Goal: Navigation & Orientation: Find specific page/section

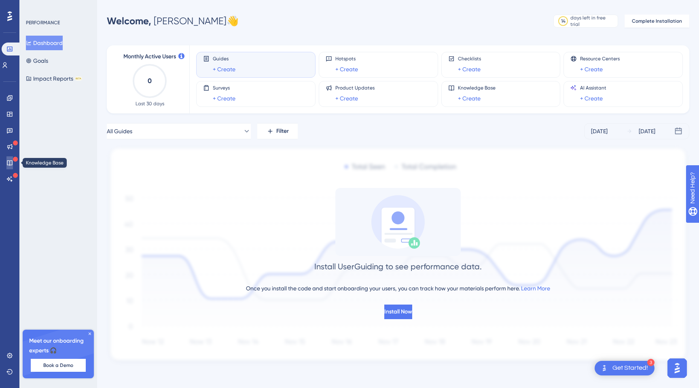
click at [11, 165] on icon at bounding box center [9, 162] width 6 height 6
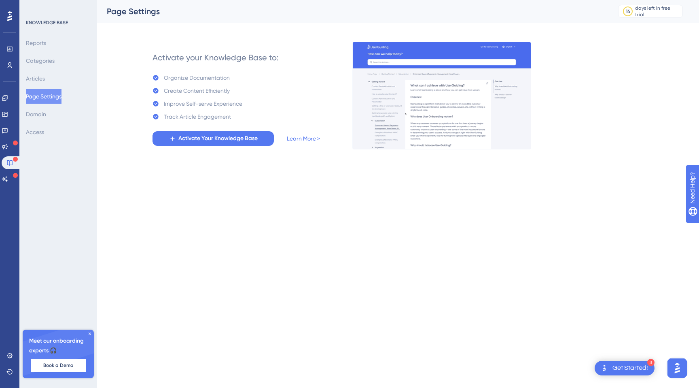
click at [51, 98] on button "Page Settings" at bounding box center [44, 96] width 36 height 15
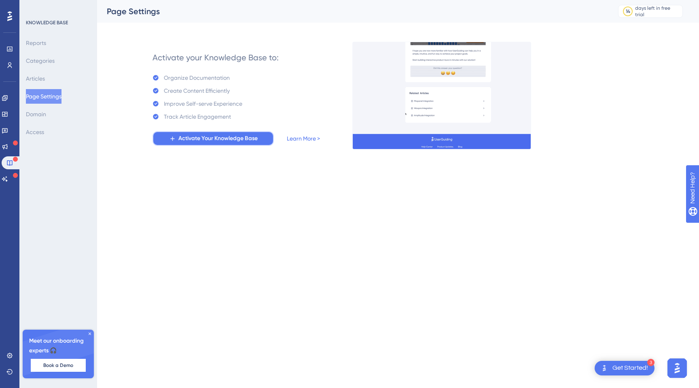
click at [222, 143] on span "Activate Your Knowledge Base" at bounding box center [217, 139] width 79 height 10
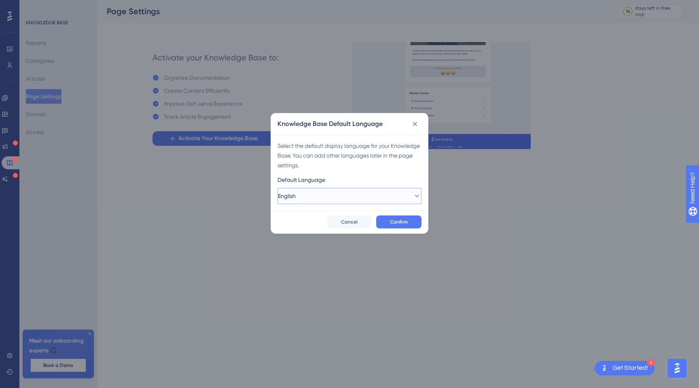
click at [296, 192] on span "English" at bounding box center [287, 196] width 18 height 10
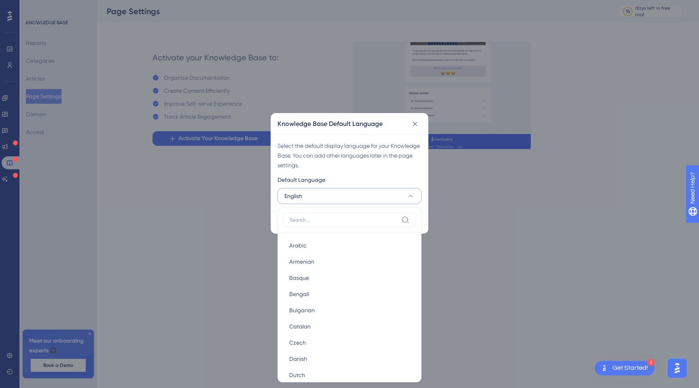
click at [343, 157] on div "Select the default display language for your Knowledge Base. You can add other …" at bounding box center [350, 155] width 144 height 29
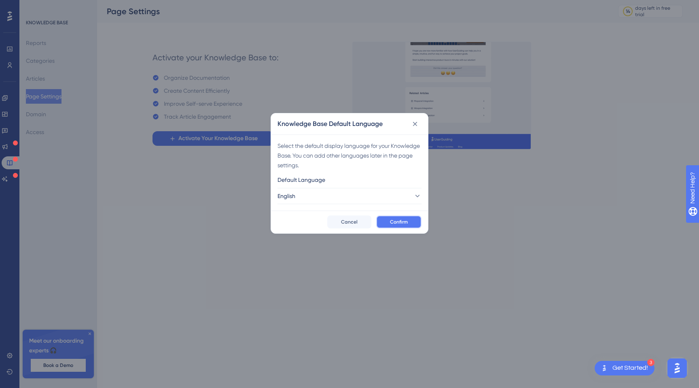
click at [412, 220] on button "Confirm" at bounding box center [398, 221] width 45 height 13
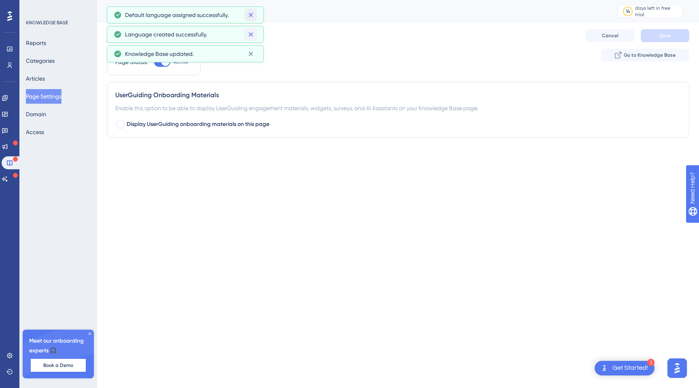
click at [252, 14] on icon at bounding box center [251, 15] width 8 height 8
click at [252, 0] on div "Performance Users Engagement Widgets Feedback Product Updates Knowledge Base AI…" at bounding box center [349, 0] width 699 height 0
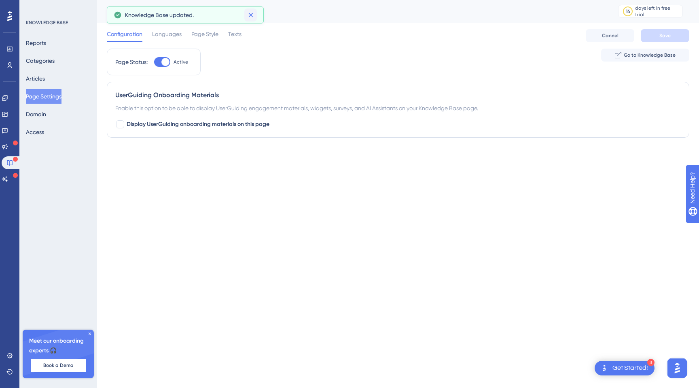
click at [252, 16] on icon at bounding box center [250, 15] width 4 height 4
click at [228, 127] on span "Display UserGuiding onboarding materials on this page" at bounding box center [198, 124] width 143 height 10
checkbox input "true"
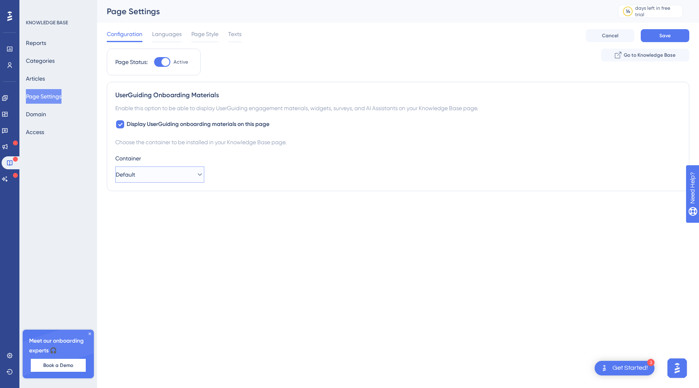
click at [176, 174] on button "Default" at bounding box center [159, 174] width 89 height 16
click at [230, 142] on div "Choose the container to be installed in your Knowledge Base page." at bounding box center [398, 142] width 566 height 10
click at [681, 36] on button "Save" at bounding box center [665, 35] width 49 height 13
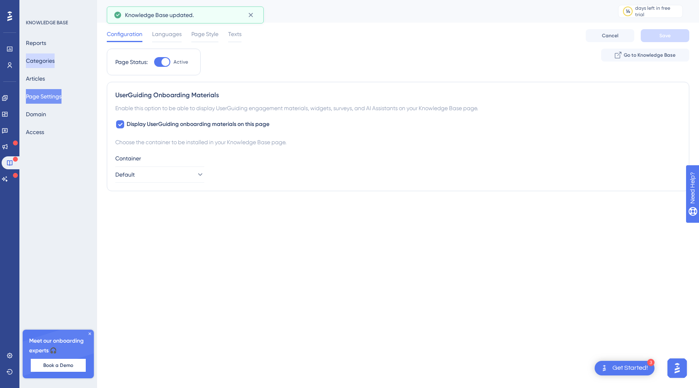
click at [43, 63] on button "Categories" at bounding box center [40, 60] width 29 height 15
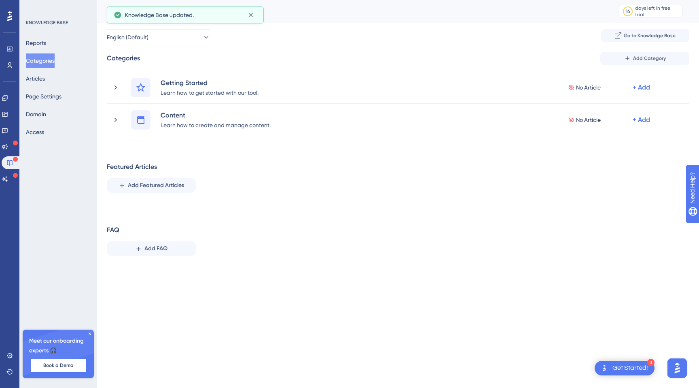
click at [56, 82] on div "Reports Categories Articles Page Settings Domain Access" at bounding box center [59, 88] width 66 height 104
click at [42, 79] on button "Articles" at bounding box center [35, 78] width 19 height 15
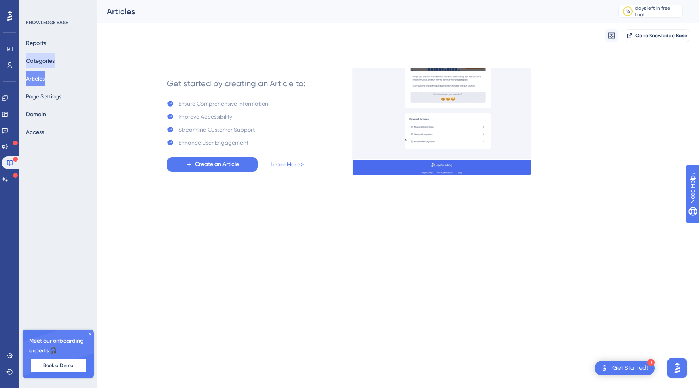
click at [55, 61] on button "Categories" at bounding box center [40, 60] width 29 height 15
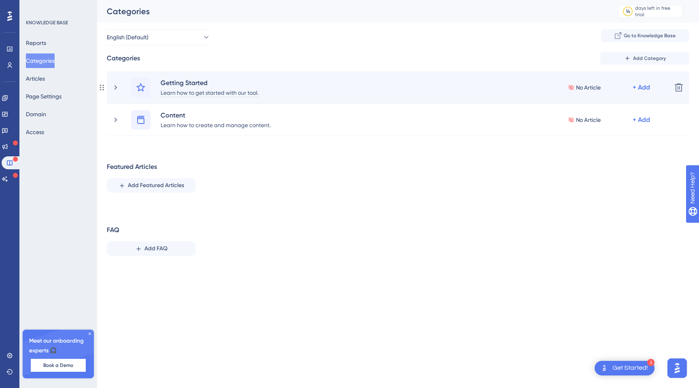
click at [223, 88] on div "Learn how to get started with our tool." at bounding box center [209, 92] width 99 height 10
click at [189, 83] on div "Getting Started" at bounding box center [209, 83] width 99 height 10
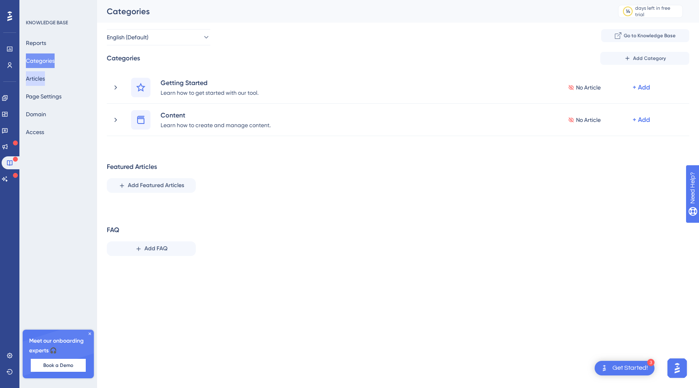
click at [45, 76] on button "Articles" at bounding box center [35, 78] width 19 height 15
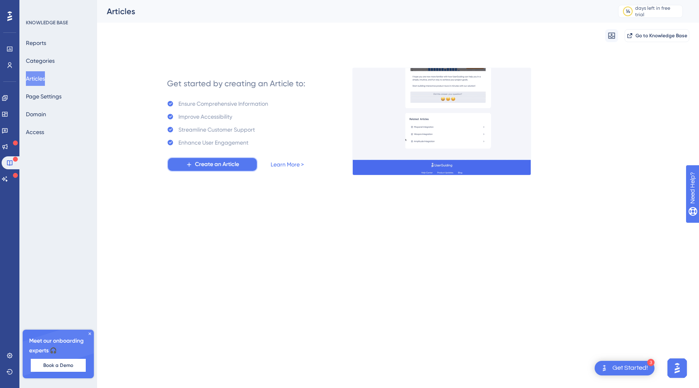
click at [219, 160] on span "Create an Article" at bounding box center [217, 164] width 44 height 10
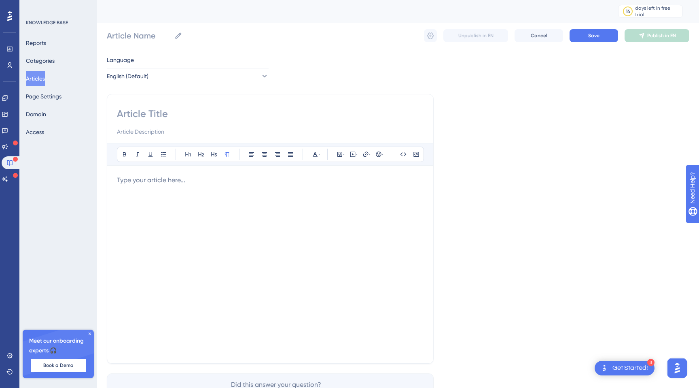
click at [141, 199] on div at bounding box center [270, 264] width 307 height 178
click at [48, 58] on button "Categories" at bounding box center [40, 60] width 29 height 15
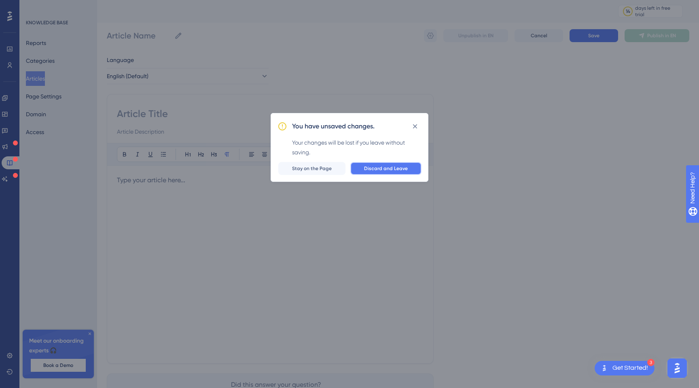
click at [369, 162] on button "Discard and Leave" at bounding box center [385, 168] width 71 height 13
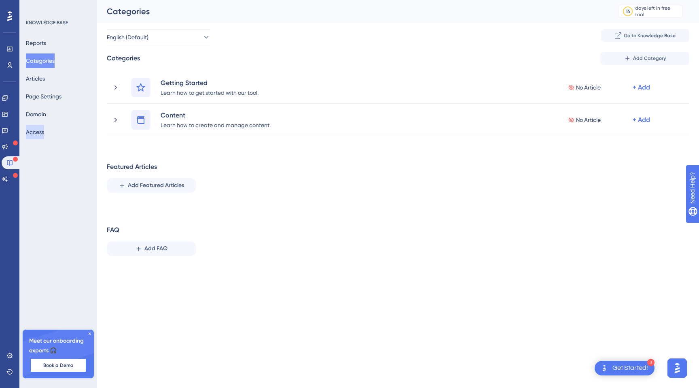
click at [44, 134] on button "Access" at bounding box center [35, 132] width 18 height 15
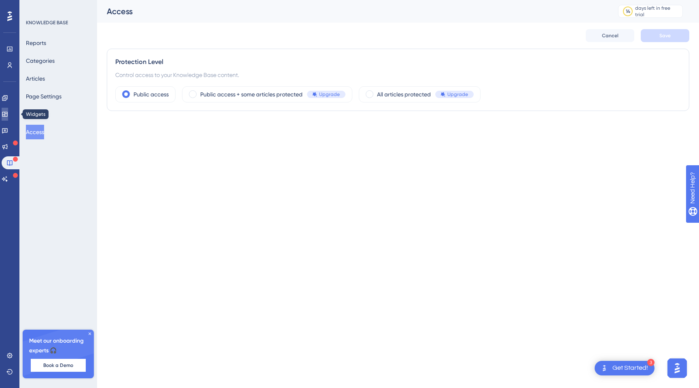
click at [8, 118] on link at bounding box center [5, 114] width 6 height 13
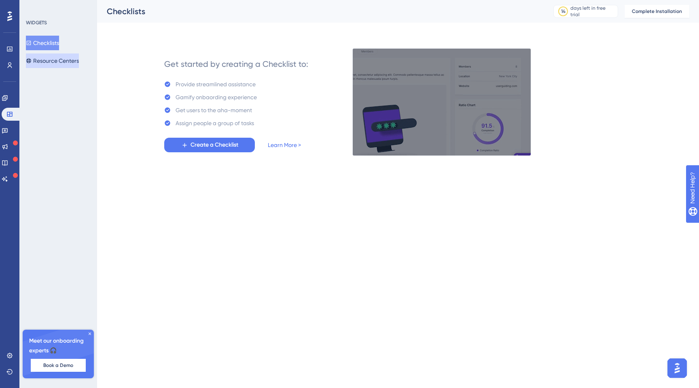
click at [64, 58] on button "Resource Centers" at bounding box center [52, 60] width 53 height 15
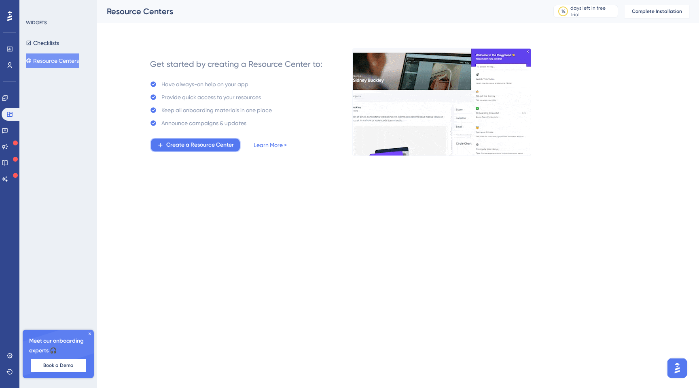
click at [174, 139] on button "Create a Resource Center" at bounding box center [195, 145] width 91 height 15
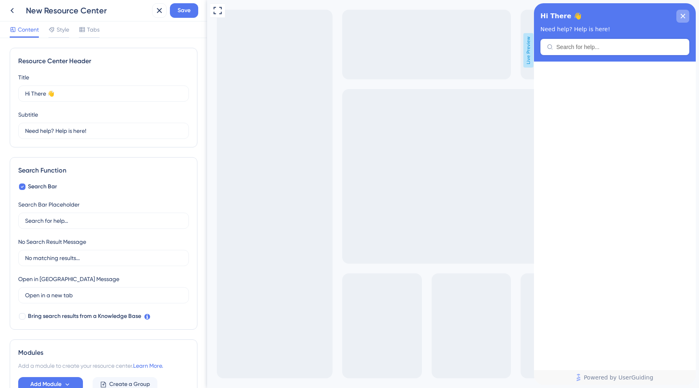
click at [688, 15] on div "close resource center" at bounding box center [683, 16] width 13 height 13
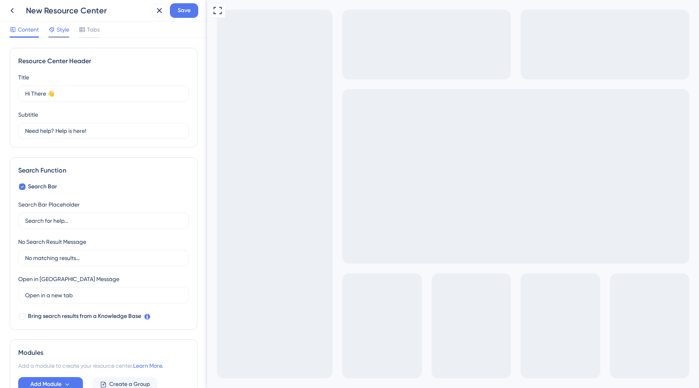
click at [64, 29] on span "Style" at bounding box center [63, 30] width 13 height 10
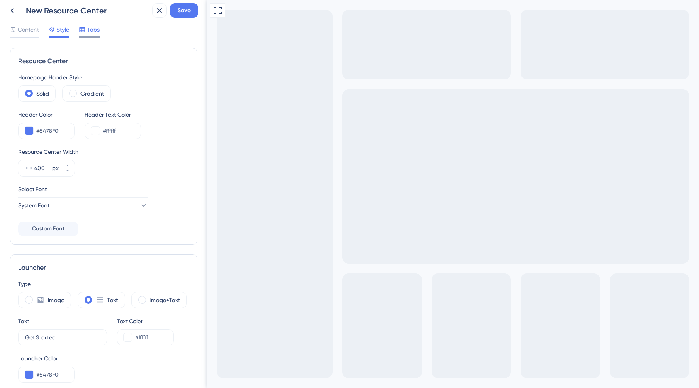
click at [90, 33] on span "Tabs" at bounding box center [93, 30] width 13 height 10
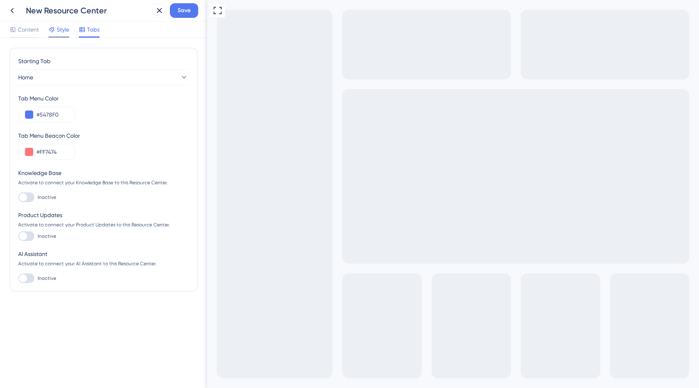
click at [57, 31] on span "Style" at bounding box center [63, 30] width 13 height 10
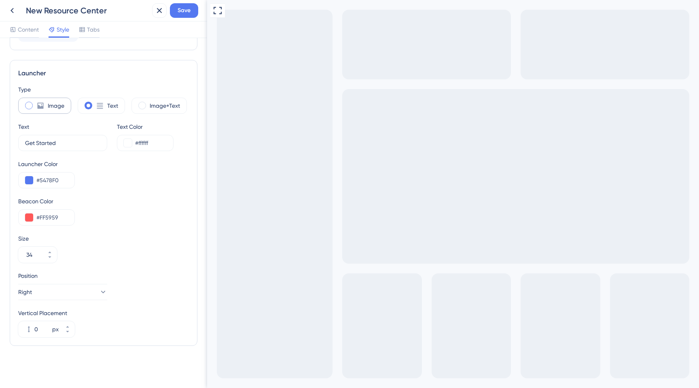
click at [47, 107] on div "Image" at bounding box center [44, 106] width 53 height 16
click at [95, 109] on div "Text" at bounding box center [101, 106] width 47 height 16
type input "34"
click at [167, 104] on label "Image+Text" at bounding box center [165, 106] width 30 height 10
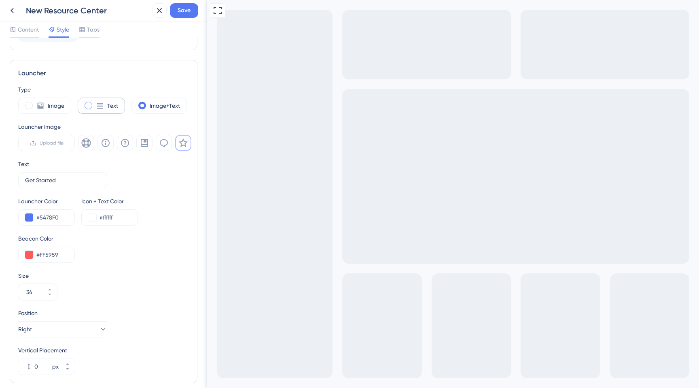
click at [111, 103] on label "Text" at bounding box center [112, 106] width 11 height 10
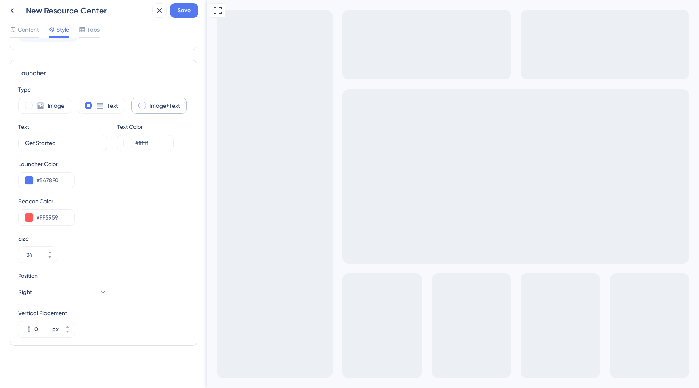
click at [151, 104] on label "Image+Text" at bounding box center [165, 106] width 30 height 10
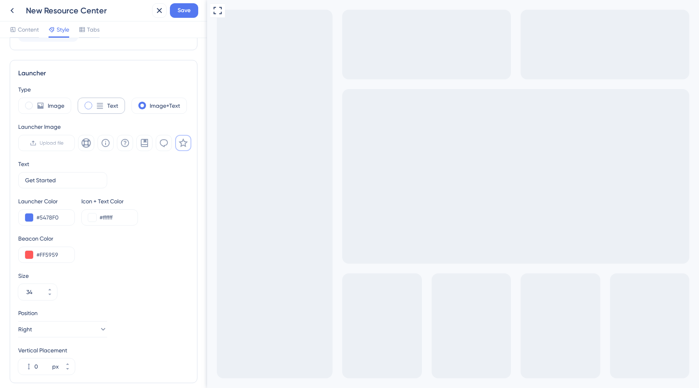
click at [96, 105] on icon at bounding box center [100, 106] width 8 height 8
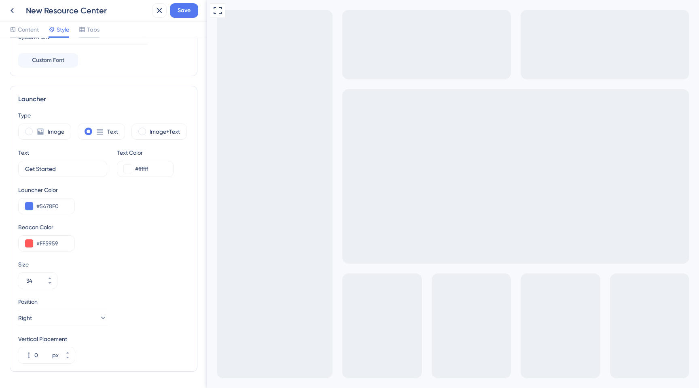
scroll to position [194, 0]
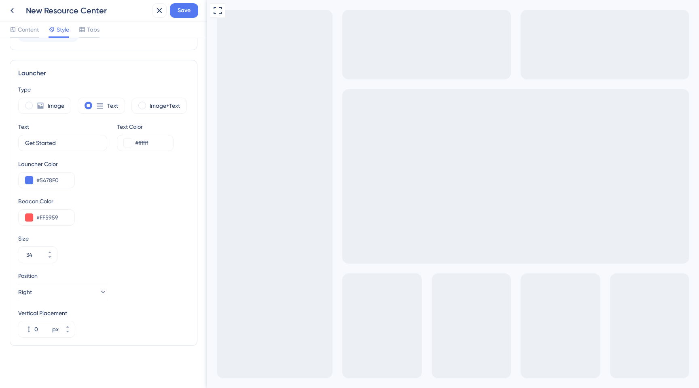
click at [118, 92] on div "Type" at bounding box center [103, 90] width 171 height 10
click at [160, 104] on label "Image+Text" at bounding box center [165, 106] width 30 height 10
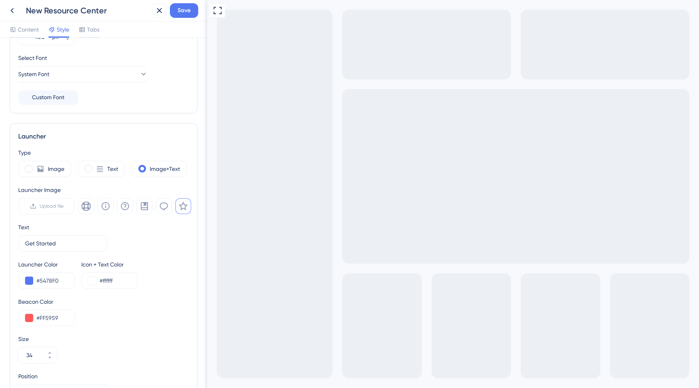
scroll to position [0, 0]
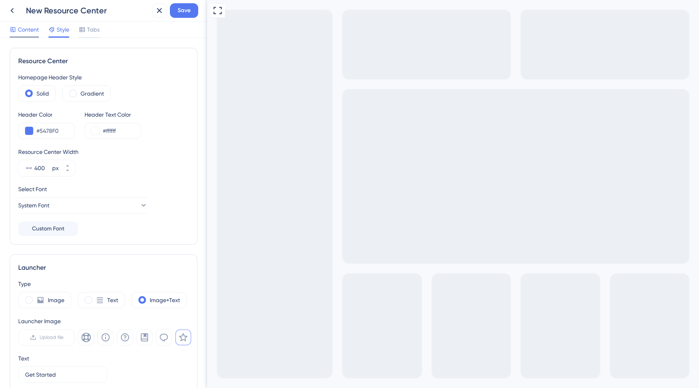
click at [28, 32] on span "Content" at bounding box center [28, 30] width 21 height 10
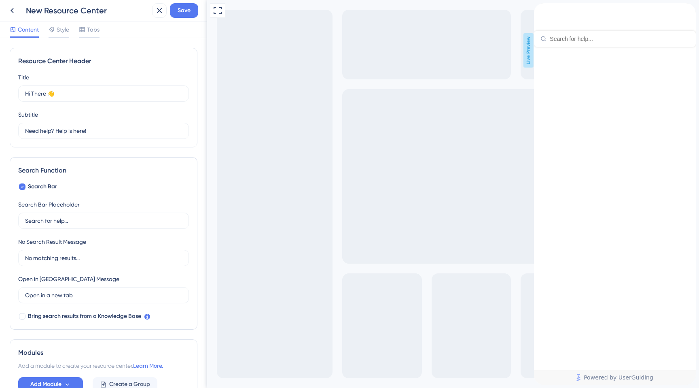
click at [596, 44] on div "Resource Center Header" at bounding box center [615, 39] width 162 height 16
click at [541, 10] on icon "back to header" at bounding box center [537, 6] width 6 height 6
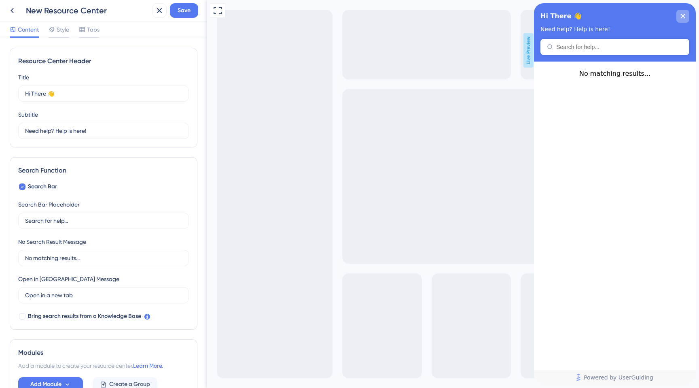
click at [682, 15] on icon "close resource center" at bounding box center [683, 16] width 4 height 4
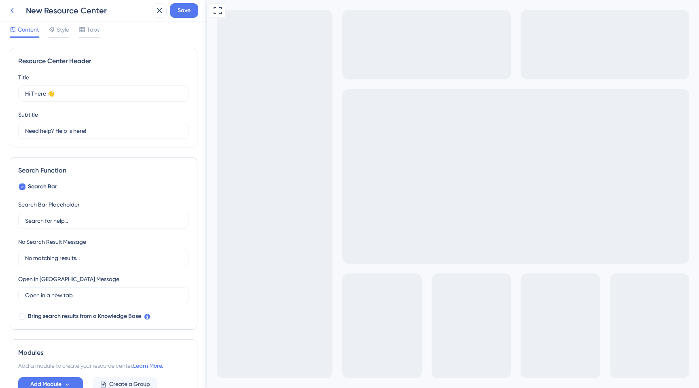
click at [12, 10] on icon at bounding box center [12, 11] width 10 height 10
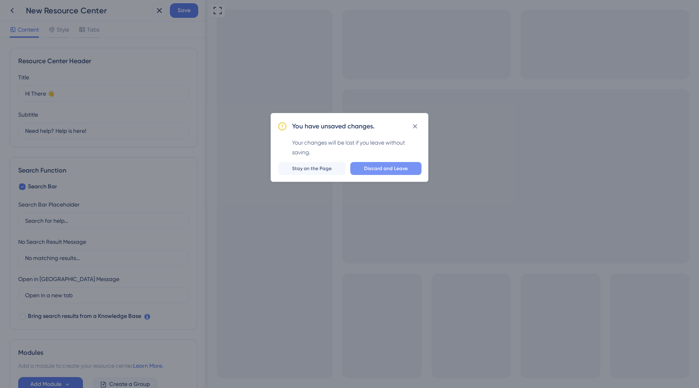
click at [388, 166] on span "Discard and Leave" at bounding box center [386, 168] width 44 height 6
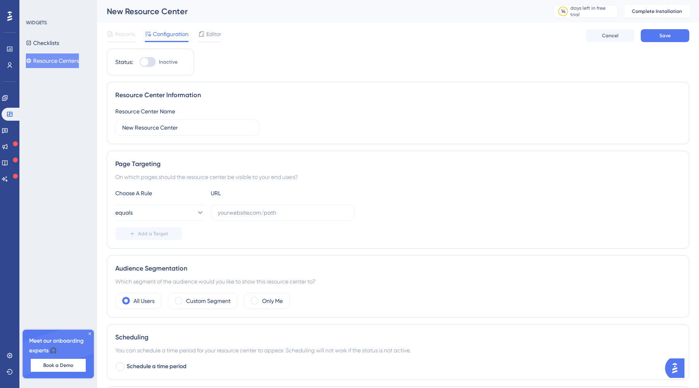
click at [90, 334] on icon at bounding box center [89, 333] width 5 height 5
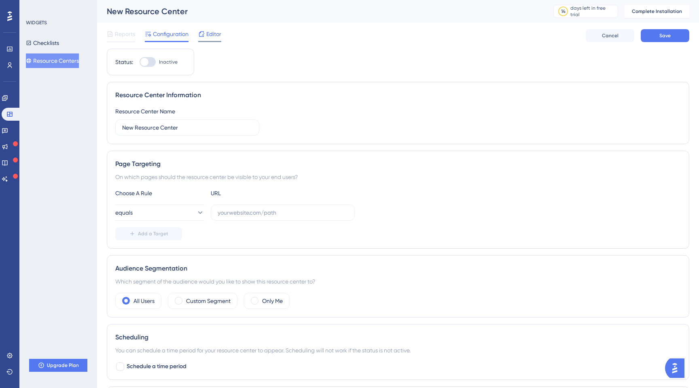
click at [212, 34] on span "Editor" at bounding box center [213, 34] width 15 height 10
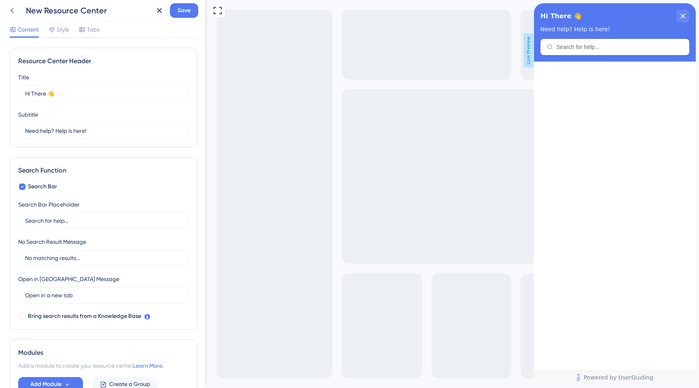
click at [6, 14] on button at bounding box center [12, 10] width 15 height 15
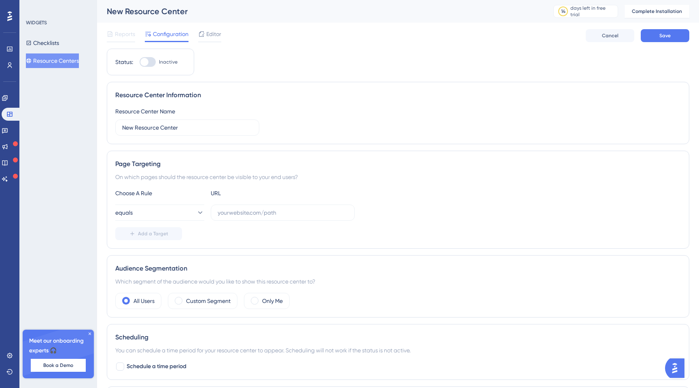
click at [87, 333] on div "Meet our onboarding experts 🎧 Book a Demo" at bounding box center [58, 353] width 71 height 49
click at [90, 333] on icon at bounding box center [90, 333] width 2 height 2
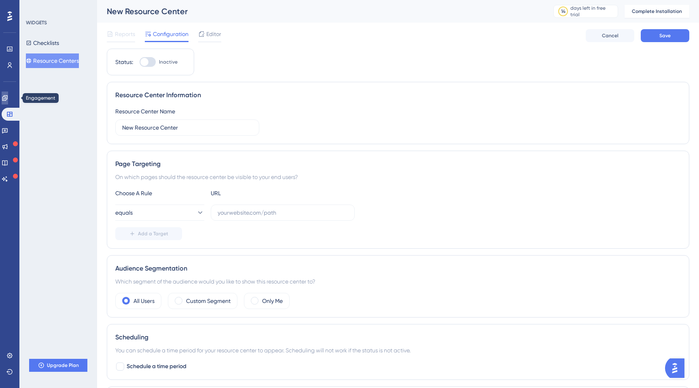
click at [7, 96] on icon at bounding box center [4, 97] width 5 height 5
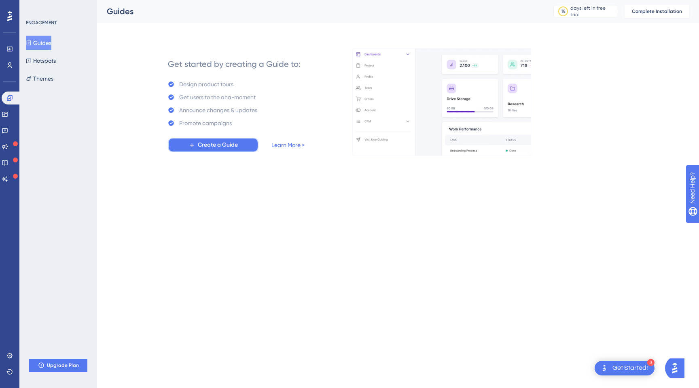
click at [221, 147] on span "Create a Guide" at bounding box center [218, 145] width 40 height 10
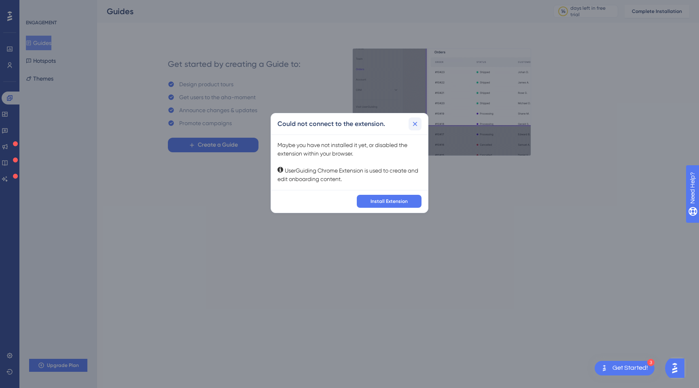
click at [415, 122] on icon at bounding box center [415, 124] width 8 height 8
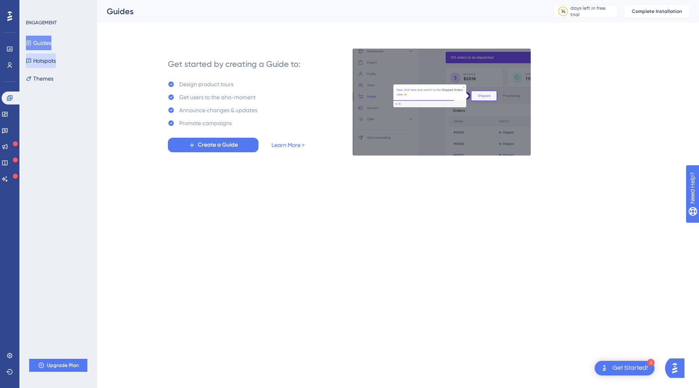
click at [47, 61] on button "Hotspots" at bounding box center [41, 60] width 30 height 15
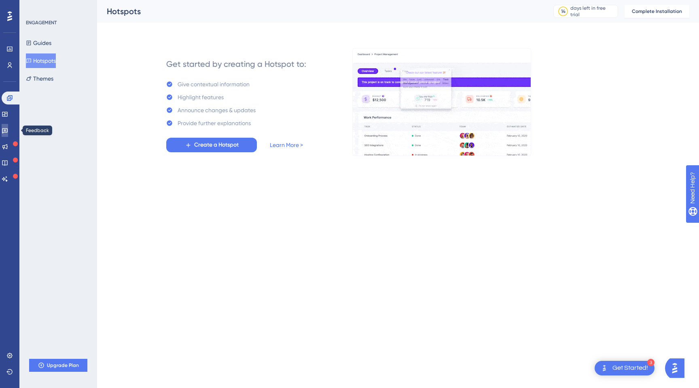
click at [8, 127] on icon at bounding box center [5, 130] width 6 height 6
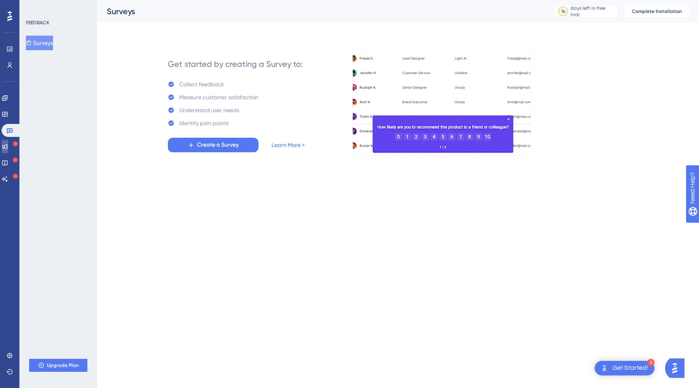
click at [8, 143] on icon at bounding box center [5, 146] width 6 height 6
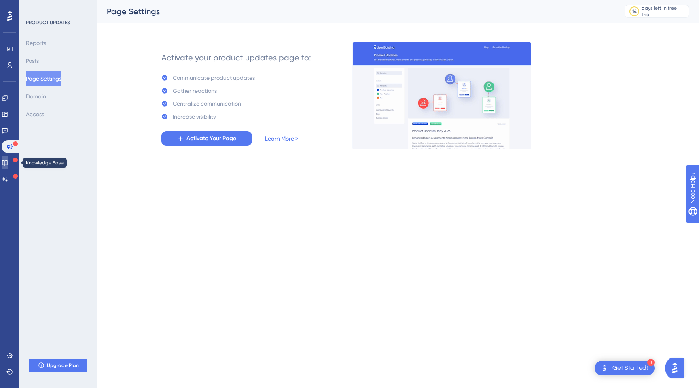
click at [8, 163] on icon at bounding box center [5, 162] width 6 height 6
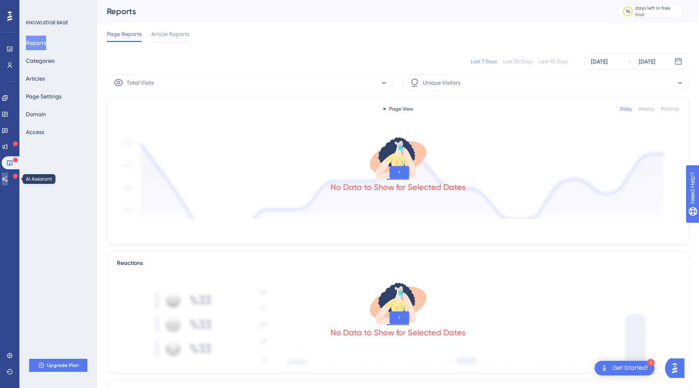
click at [8, 177] on icon at bounding box center [5, 179] width 6 height 6
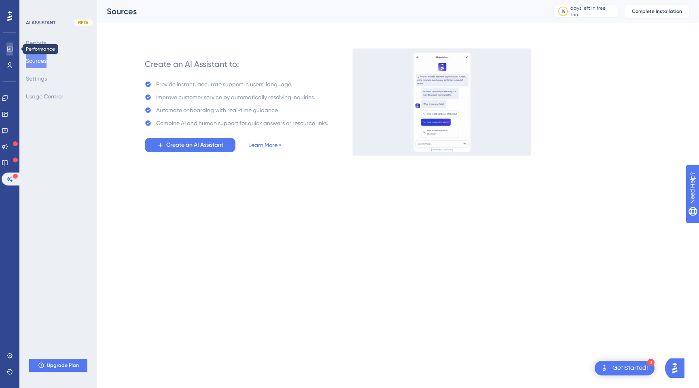
click at [11, 53] on link at bounding box center [9, 48] width 6 height 13
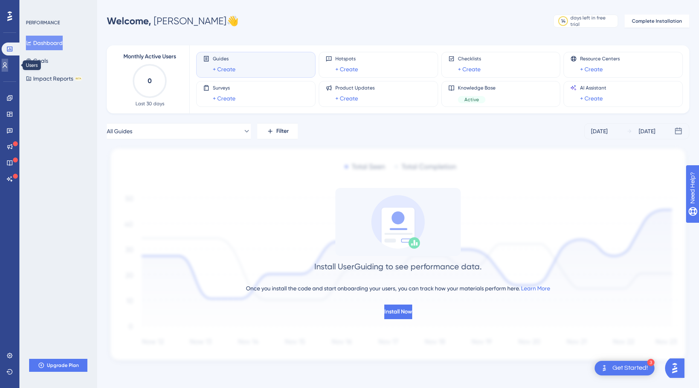
click at [8, 65] on icon at bounding box center [5, 65] width 6 height 6
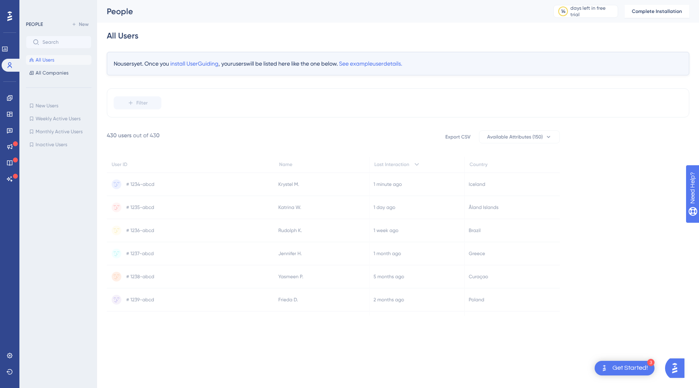
click at [10, 57] on div "Performance Users" at bounding box center [10, 56] width 16 height 29
click at [8, 48] on icon at bounding box center [5, 49] width 6 height 6
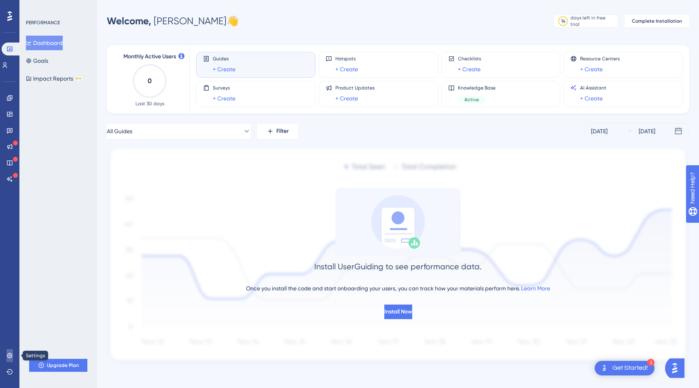
click at [6, 358] on icon at bounding box center [9, 355] width 6 height 6
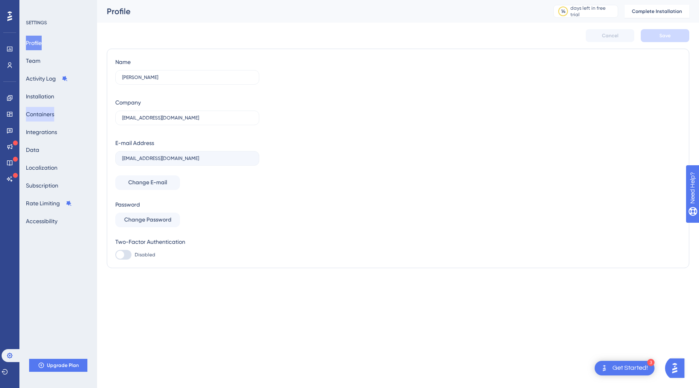
click at [54, 110] on button "Containers" at bounding box center [40, 114] width 28 height 15
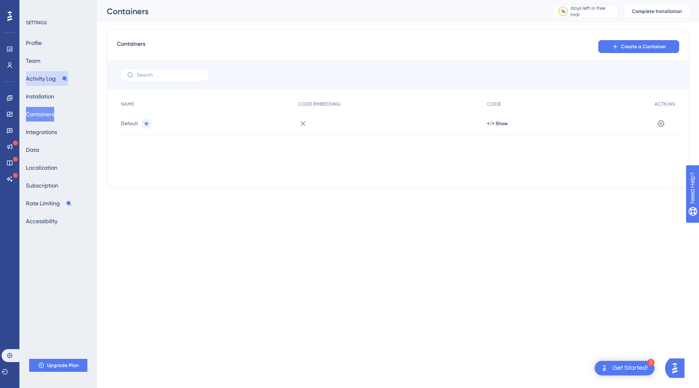
click at [40, 72] on button "Activity Log" at bounding box center [47, 78] width 42 height 15
